Goal: Navigation & Orientation: Find specific page/section

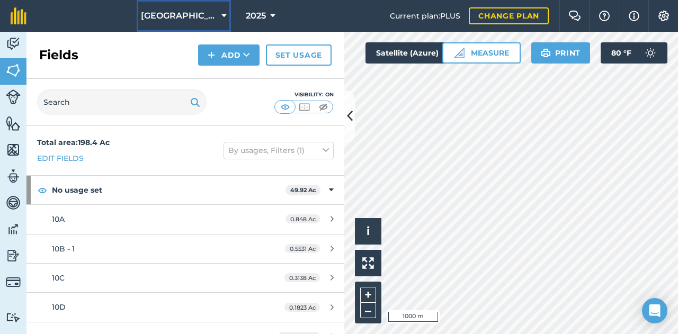
click at [201, 16] on span "[GEOGRAPHIC_DATA]" at bounding box center [179, 16] width 76 height 13
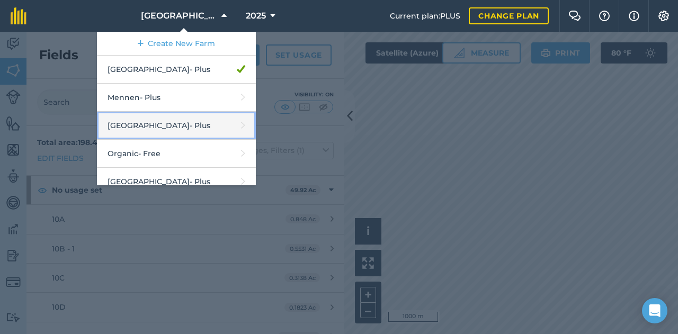
click at [210, 132] on link "Middle Valley - Plus" at bounding box center [176, 126] width 159 height 28
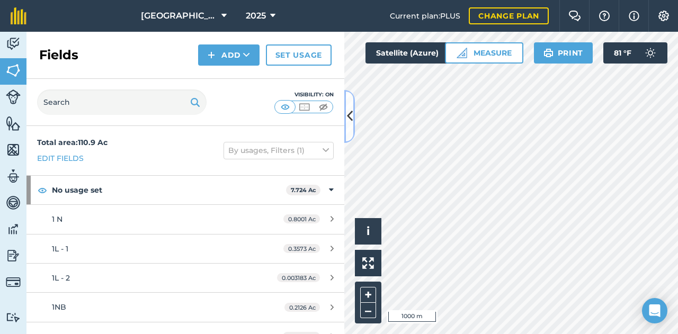
click at [347, 117] on icon at bounding box center [350, 116] width 6 height 19
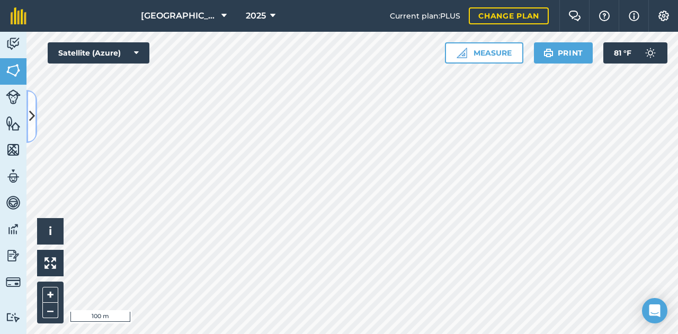
click at [34, 122] on icon at bounding box center [32, 116] width 6 height 19
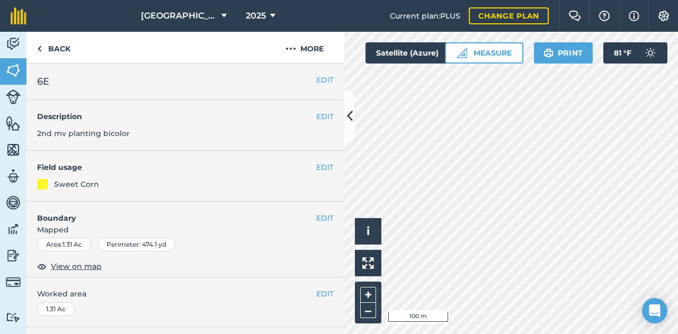
scroll to position [53, 0]
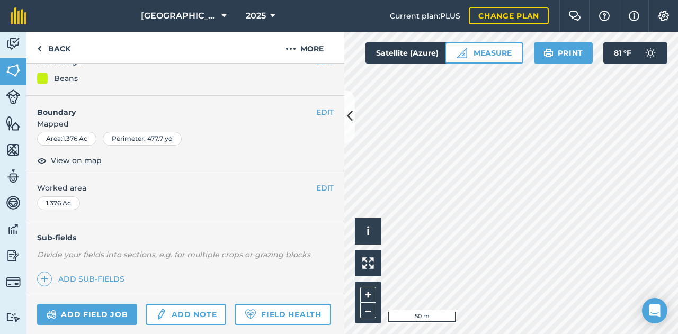
scroll to position [191, 0]
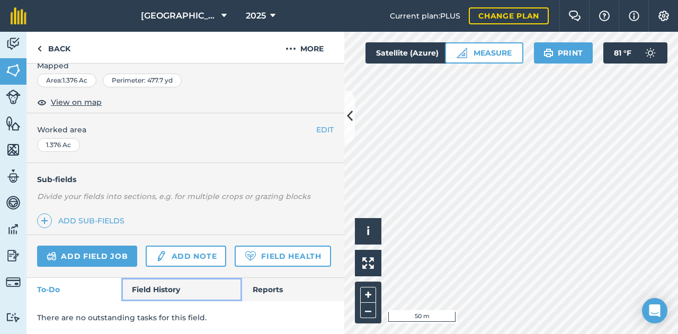
click at [192, 282] on link "Field History" at bounding box center [181, 289] width 120 height 23
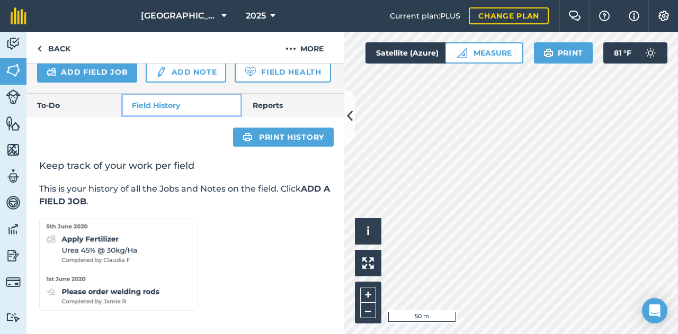
scroll to position [163, 0]
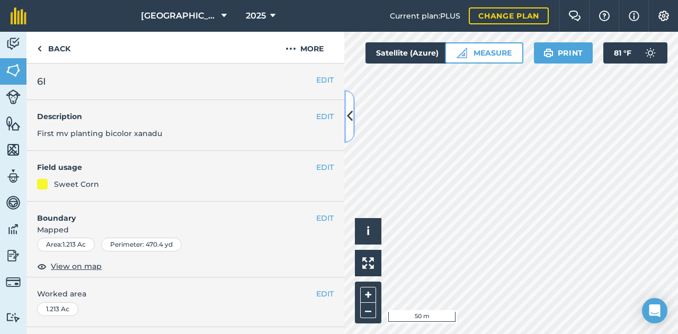
click at [351, 133] on button at bounding box center [349, 116] width 11 height 53
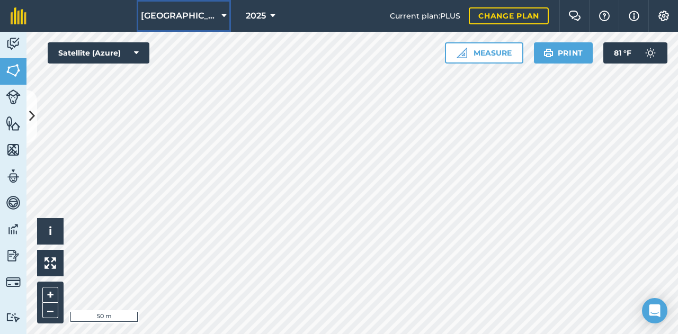
click at [177, 1] on button "[GEOGRAPHIC_DATA]" at bounding box center [184, 16] width 94 height 32
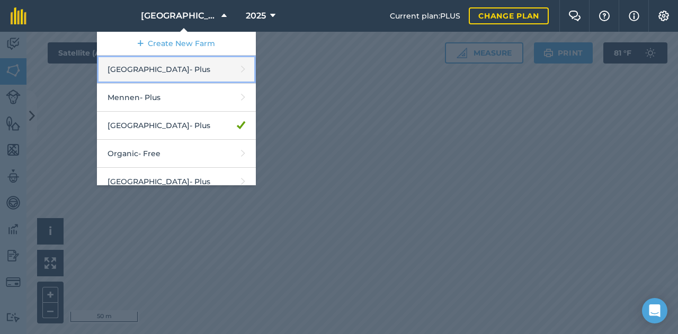
click at [166, 74] on link "Hideaway Farm - Plus" at bounding box center [176, 70] width 159 height 28
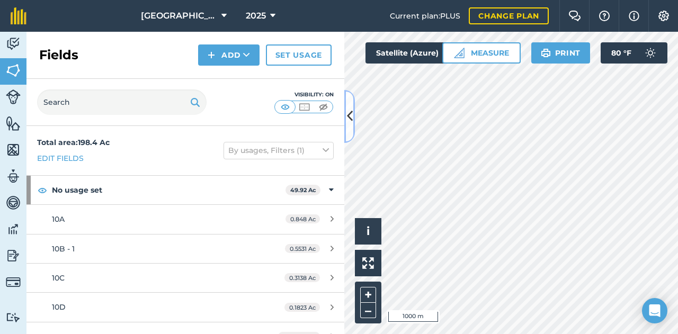
click at [347, 121] on icon at bounding box center [350, 116] width 6 height 19
